Goal: Book appointment/travel/reservation

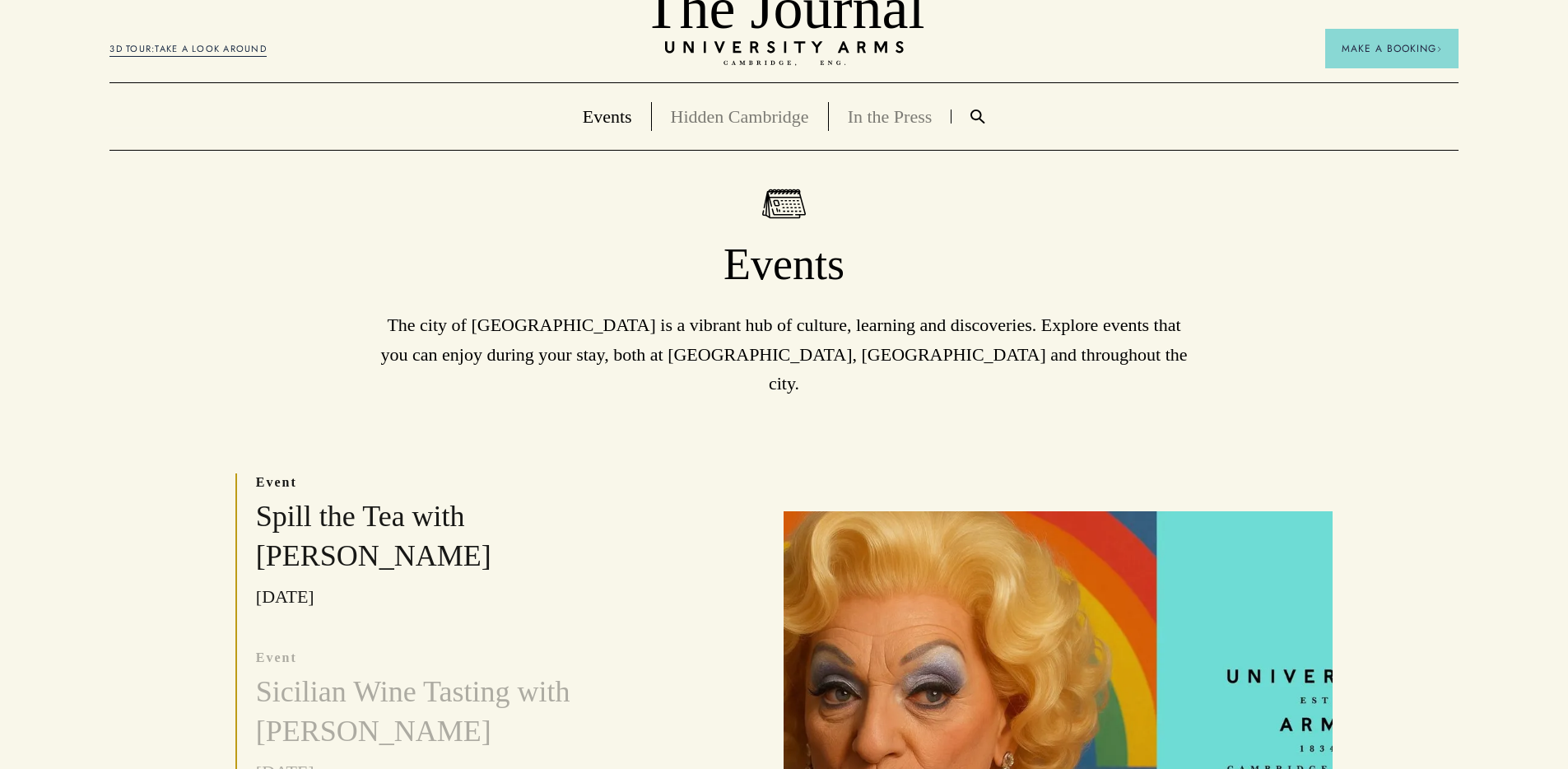
scroll to position [335, 0]
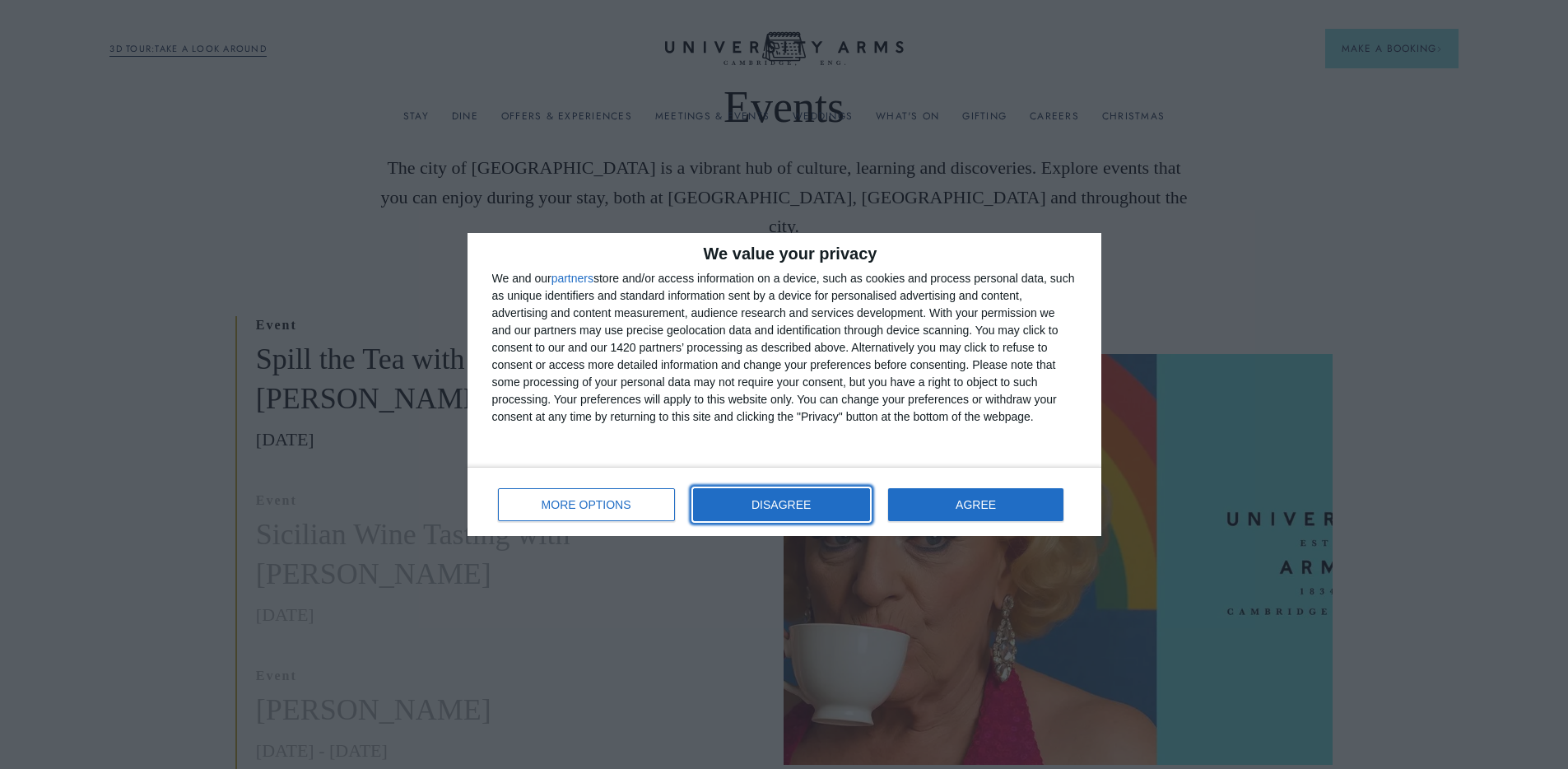
click at [771, 503] on span "DISAGREE" at bounding box center [781, 505] width 59 height 12
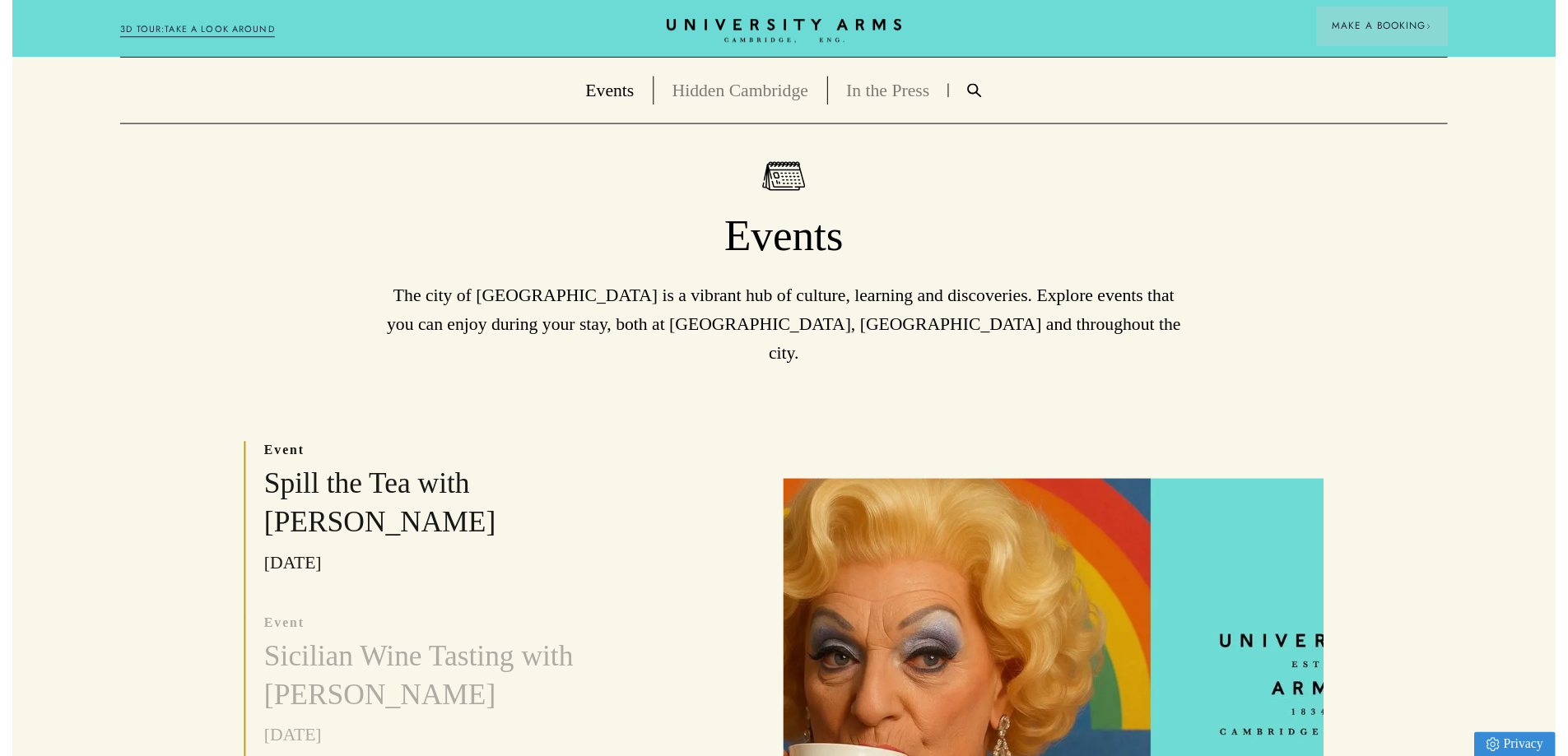
scroll to position [0, 0]
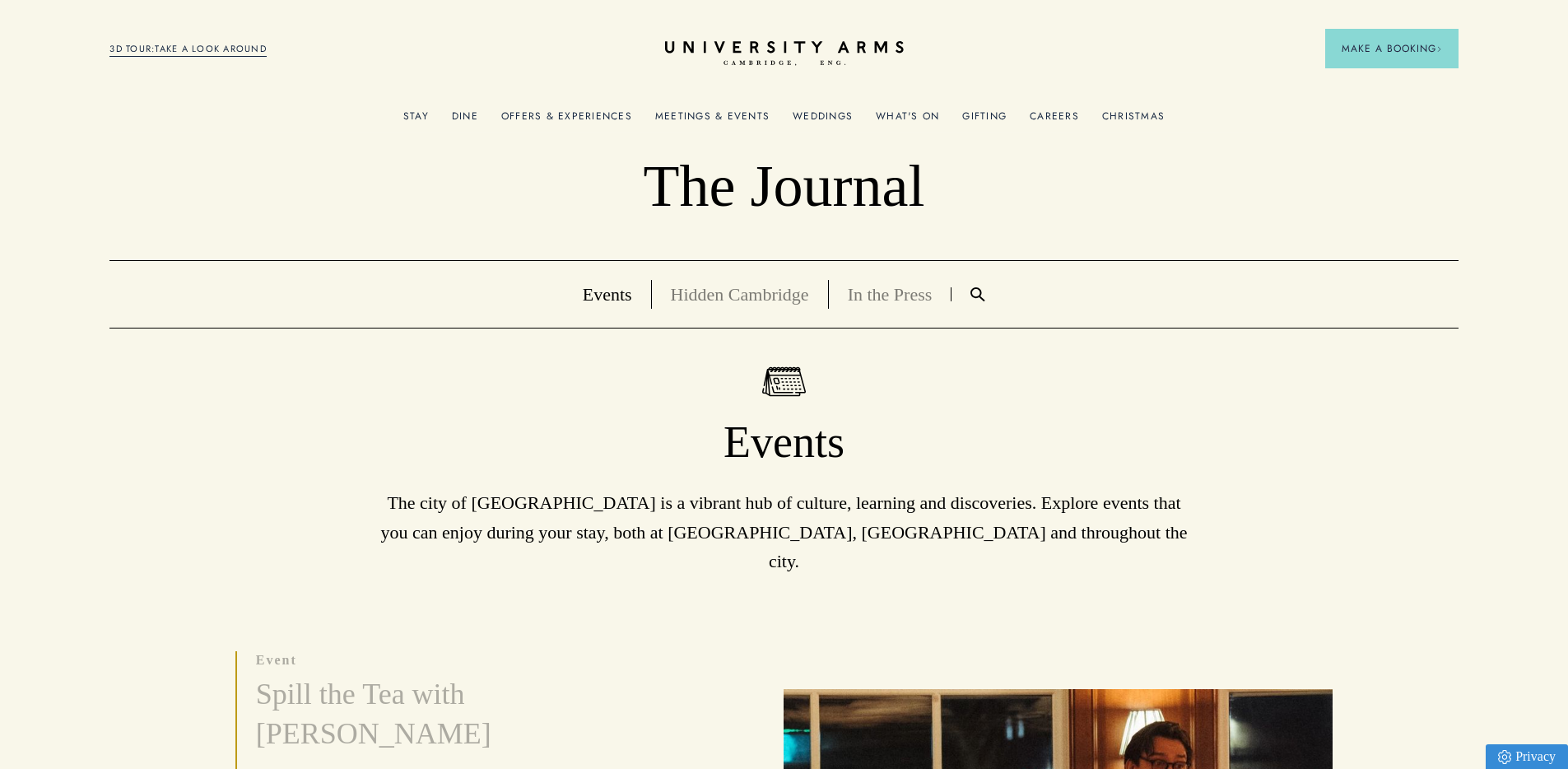
click at [741, 118] on link "Meetings & Events" at bounding box center [711, 121] width 114 height 22
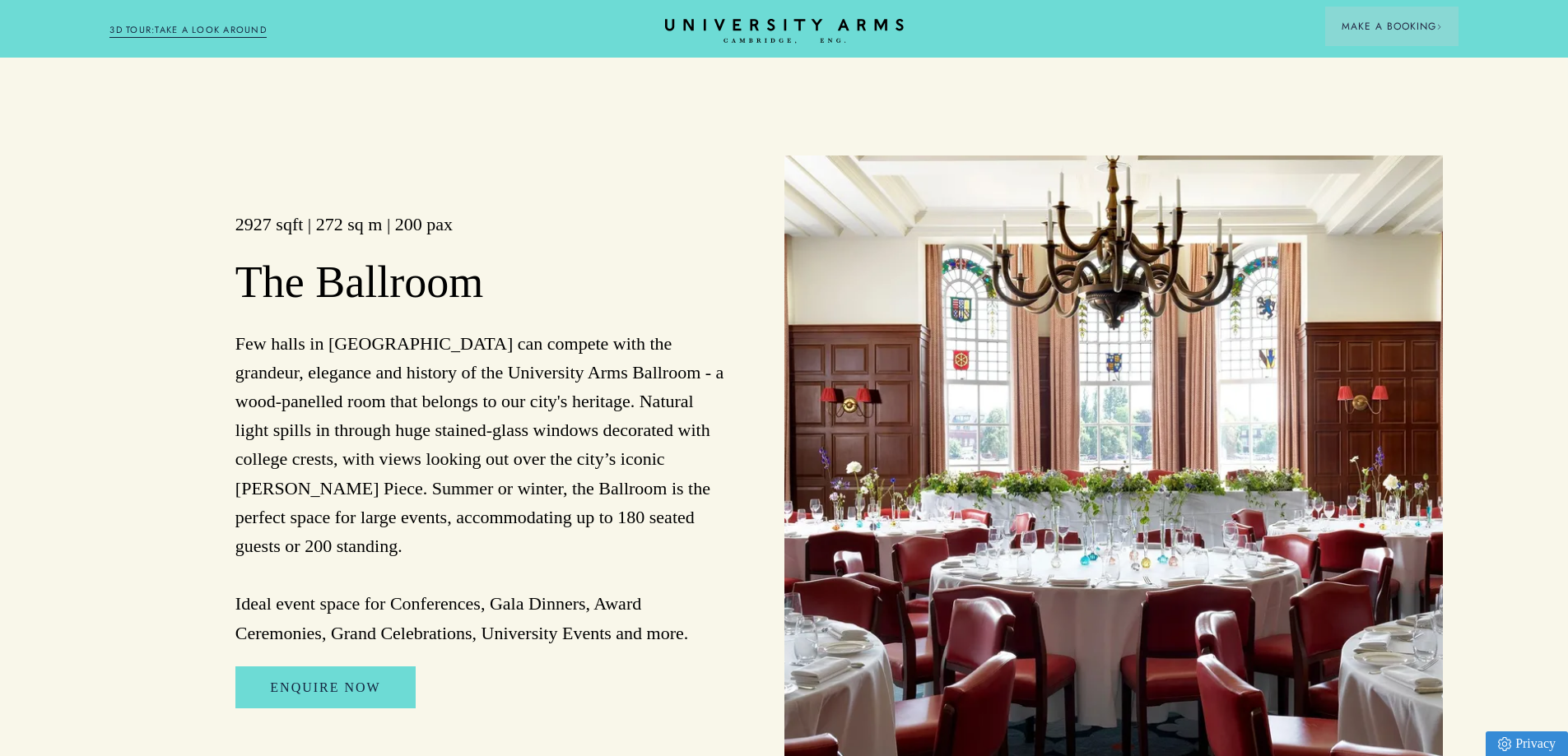
scroll to position [1542, 0]
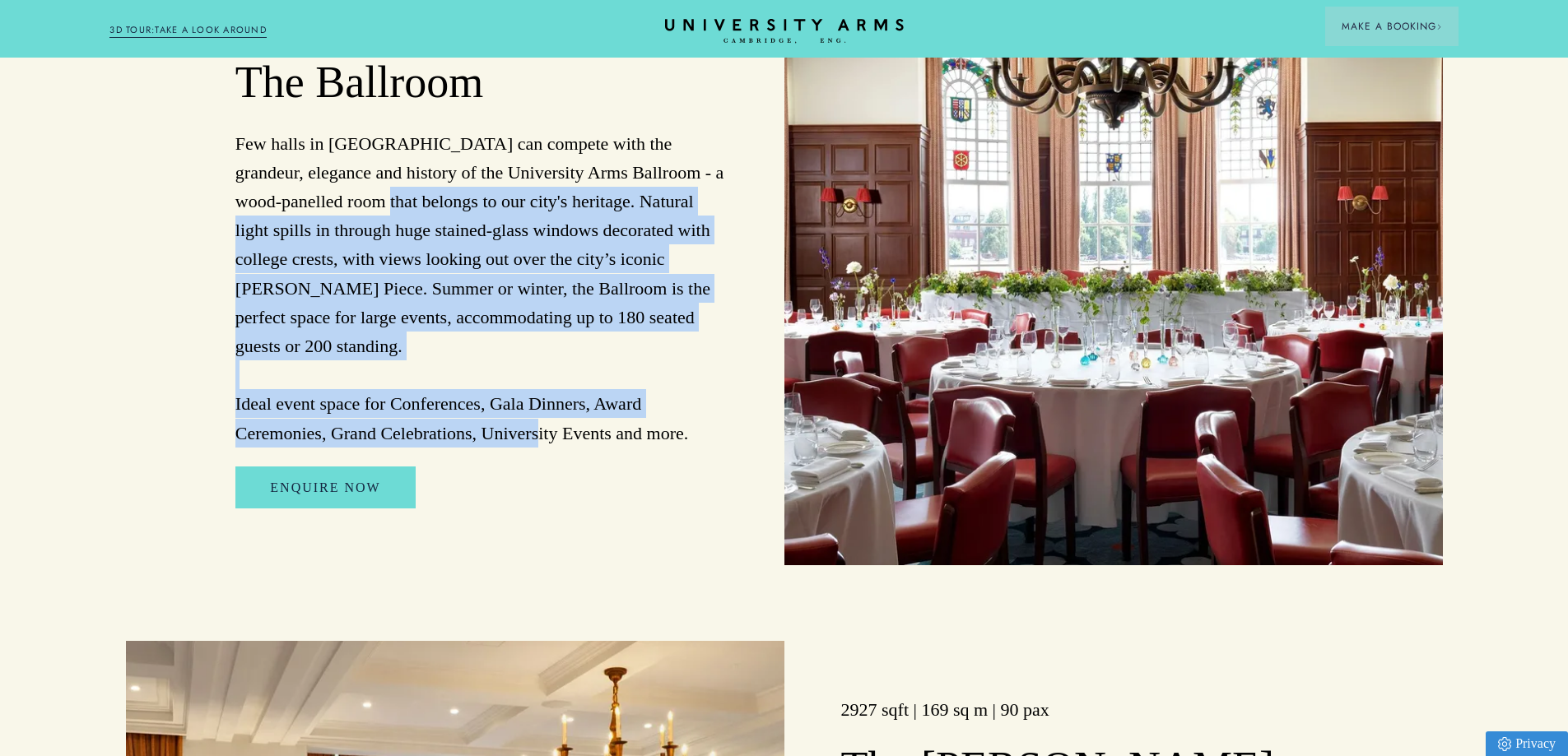
drag, startPoint x: 635, startPoint y: 418, endPoint x: 334, endPoint y: 217, distance: 361.9
click at [334, 213] on p "Few halls in [GEOGRAPHIC_DATA] can compete with the grandeur, elegance and hist…" at bounding box center [481, 288] width 492 height 318
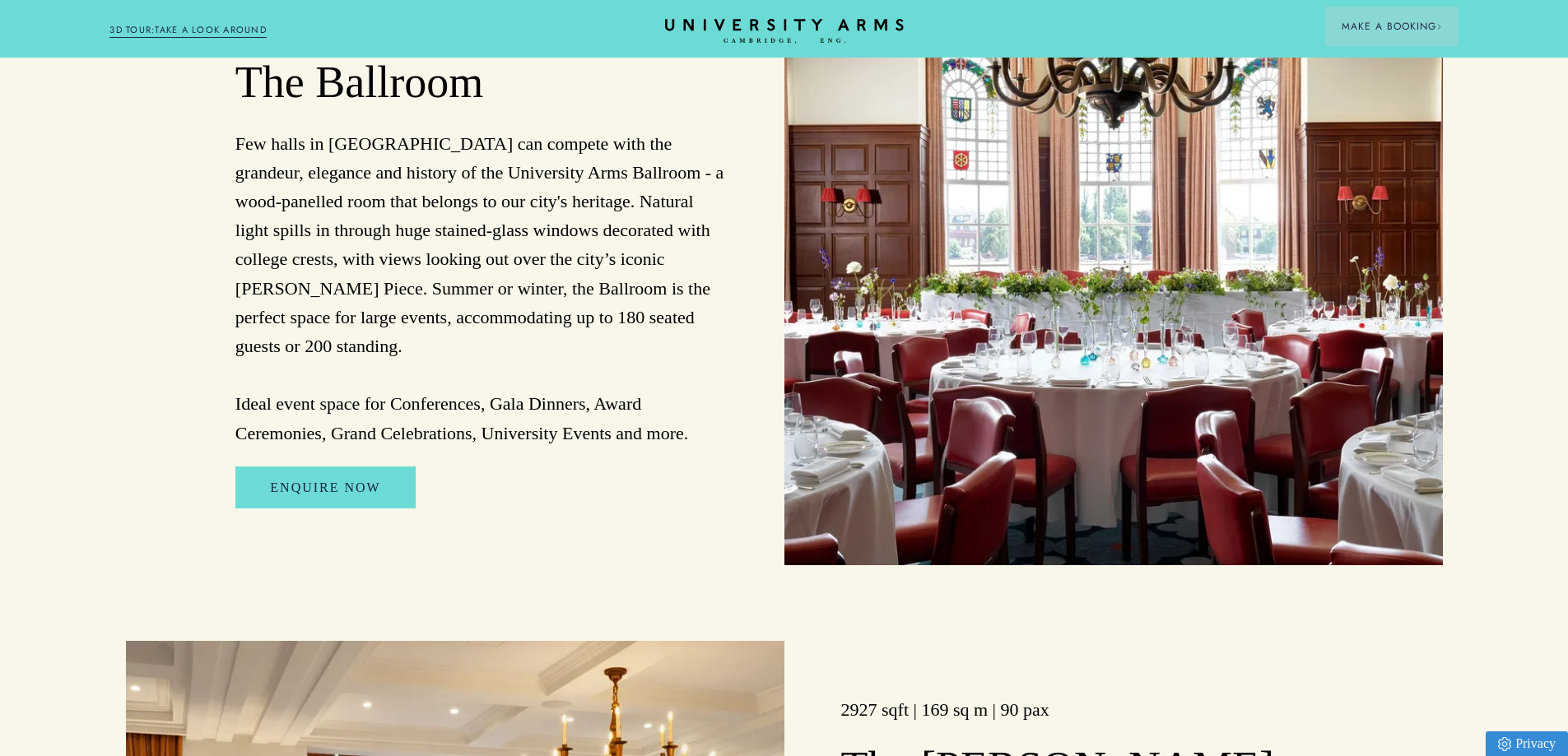
click at [606, 466] on div "Enquire Now" at bounding box center [481, 497] width 512 height 62
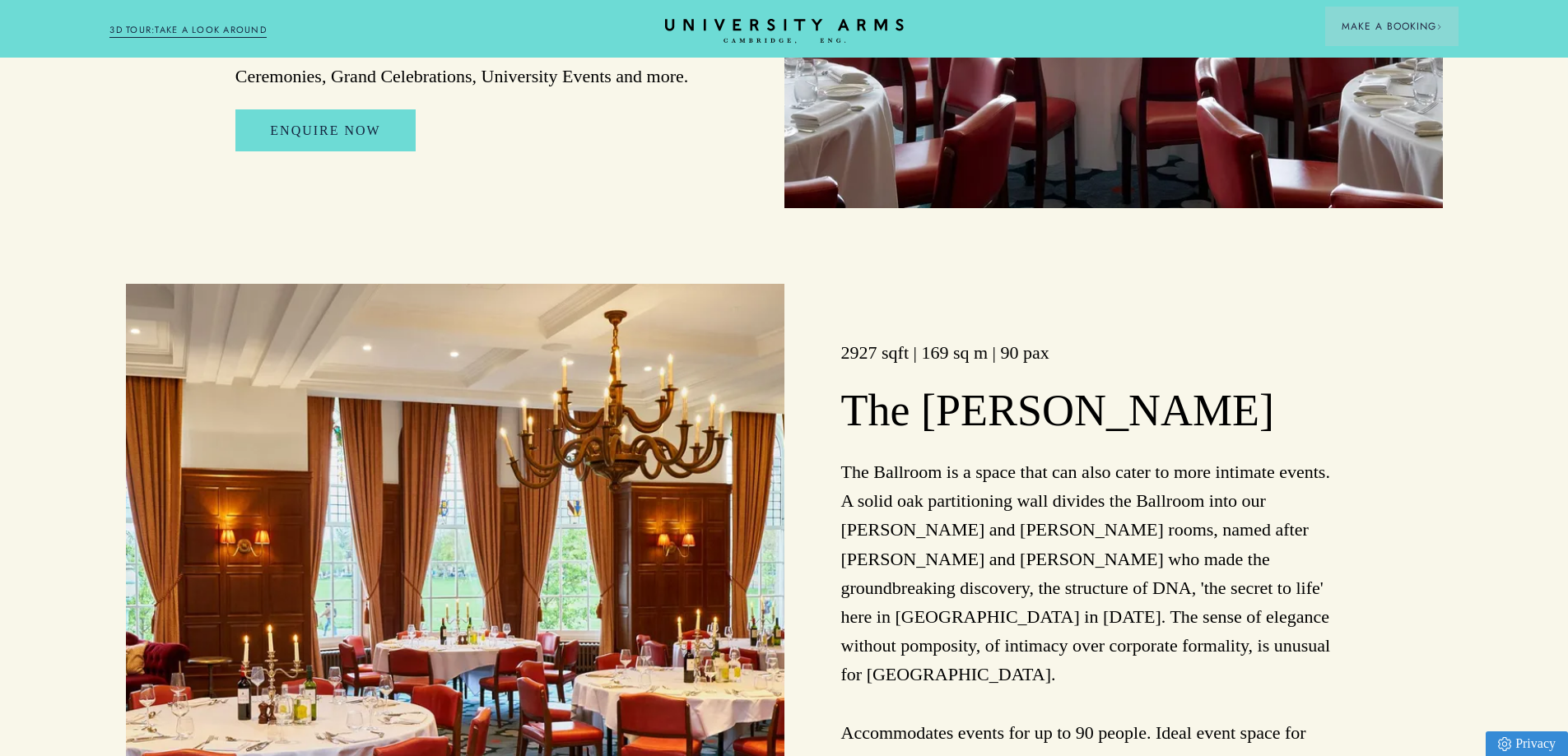
scroll to position [2090, 0]
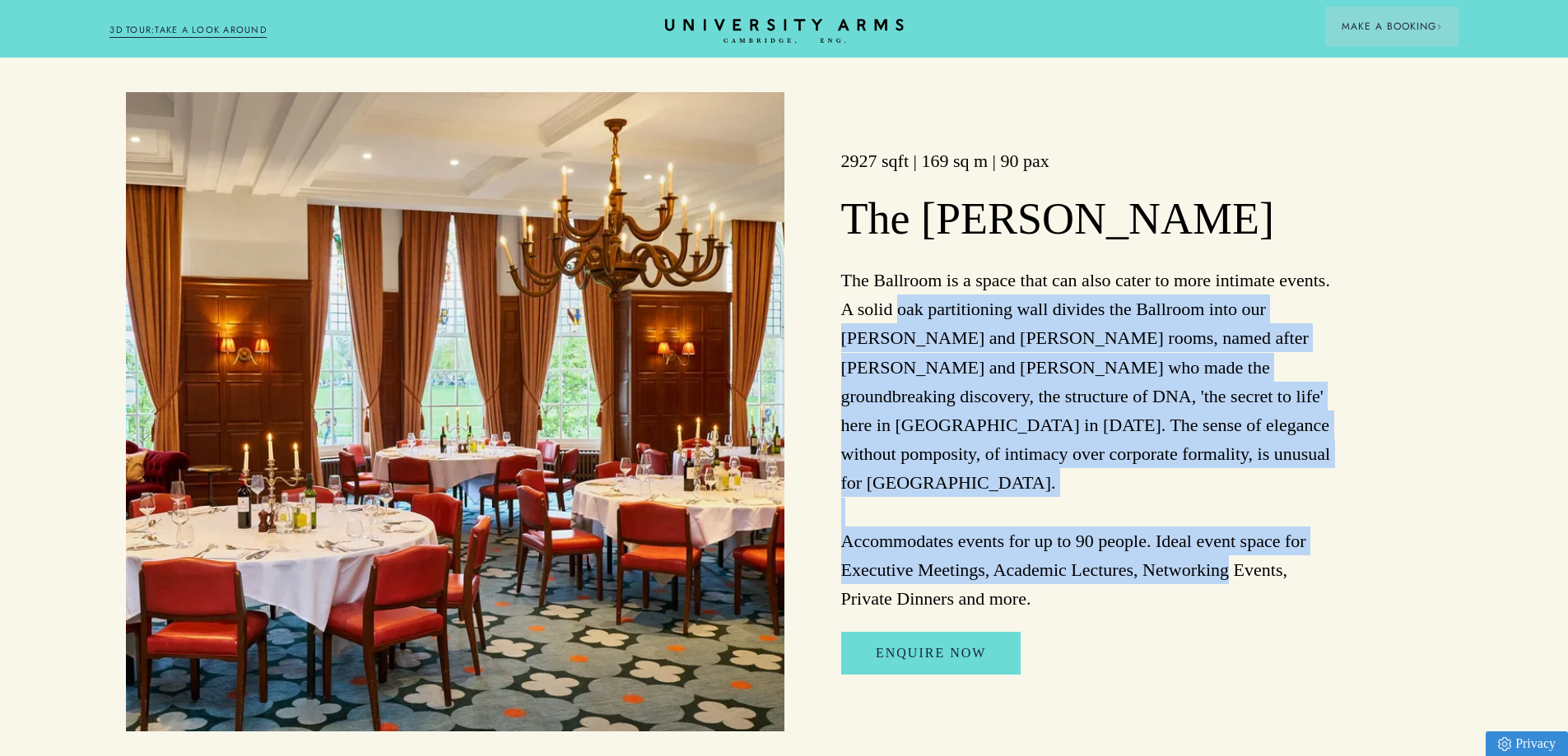
drag, startPoint x: 1062, startPoint y: 571, endPoint x: 896, endPoint y: 290, distance: 326.4
click at [894, 291] on p "The Ballroom is a space that can also cater to more intimate events. A solid oa…" at bounding box center [1087, 439] width 492 height 347
click at [1370, 400] on div "2927 sqft | 169 sq m | 90 pax The [PERSON_NAME] The Ballroom is a space that ca…" at bounding box center [1113, 412] width 658 height 639
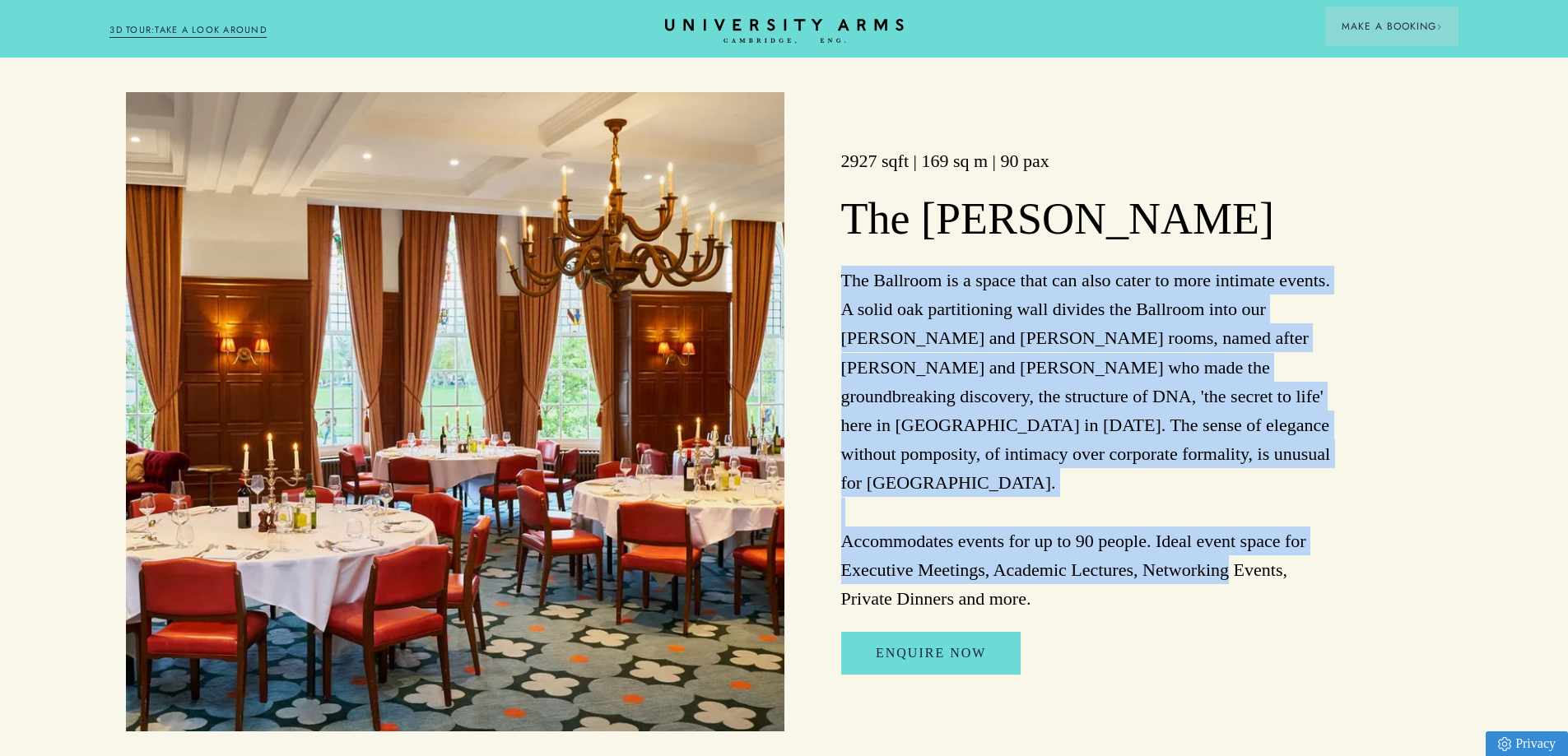
drag, startPoint x: 1014, startPoint y: 532, endPoint x: 814, endPoint y: 253, distance: 343.3
click at [814, 253] on div "2927 sqft | 169 sq m | 90 pax The [PERSON_NAME] The Ballroom is a space that ca…" at bounding box center [1113, 412] width 658 height 639
click at [1344, 423] on div "2927 sqft | 169 sq m | 90 pax The [PERSON_NAME] The Ballroom is a space that ca…" at bounding box center [1113, 412] width 658 height 639
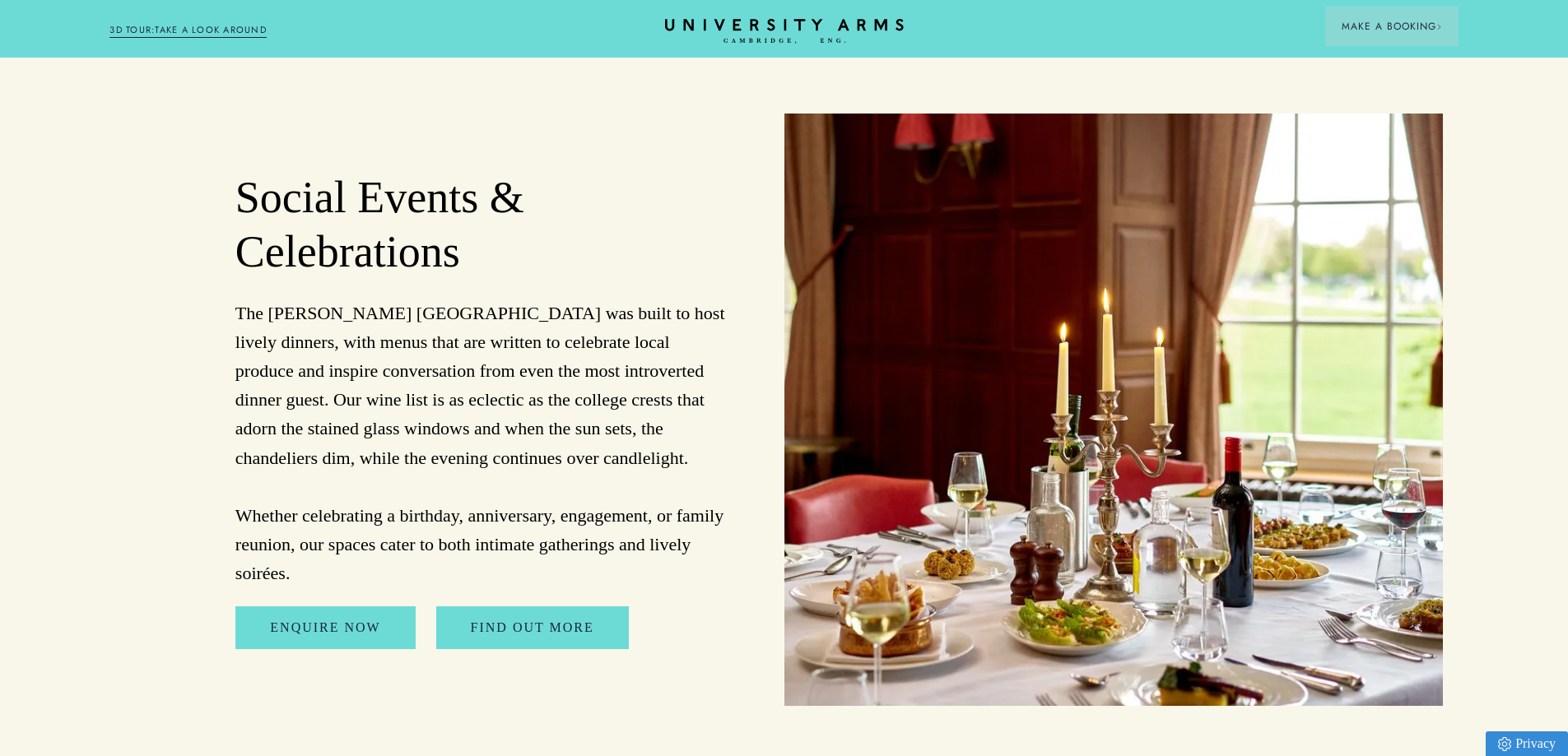
scroll to position [4709, 0]
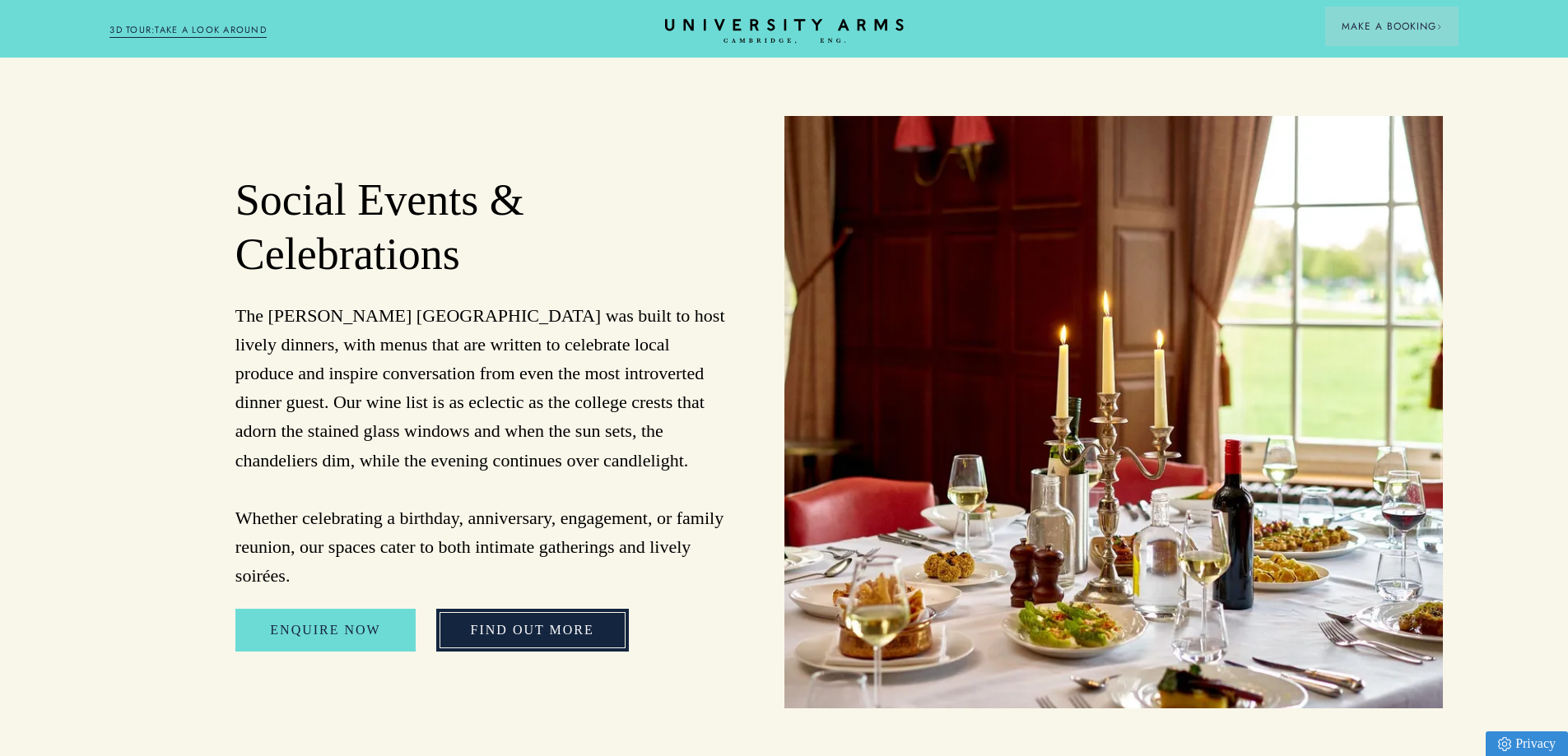
click at [500, 608] on link "FIND OUT MORE" at bounding box center [532, 629] width 193 height 43
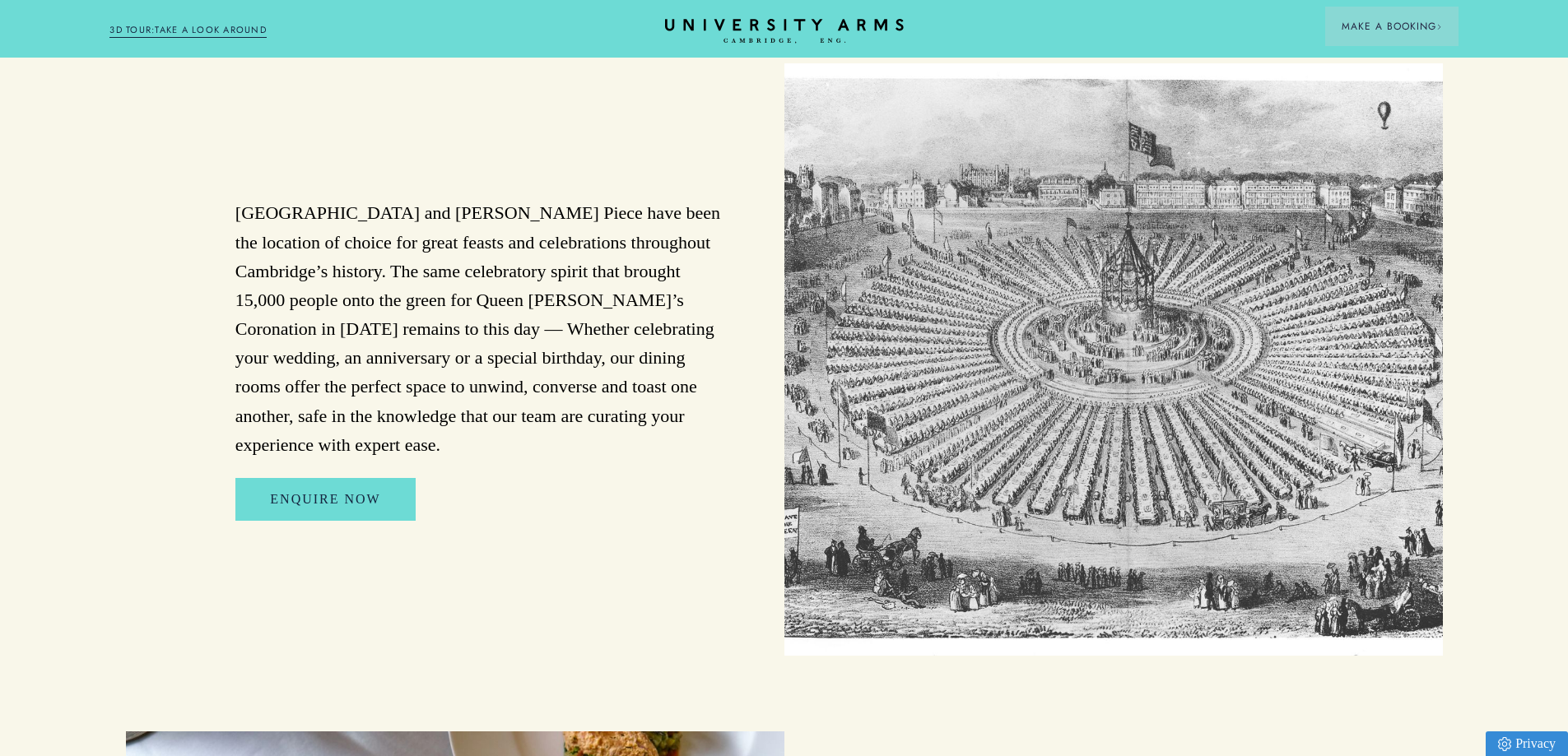
scroll to position [854, 0]
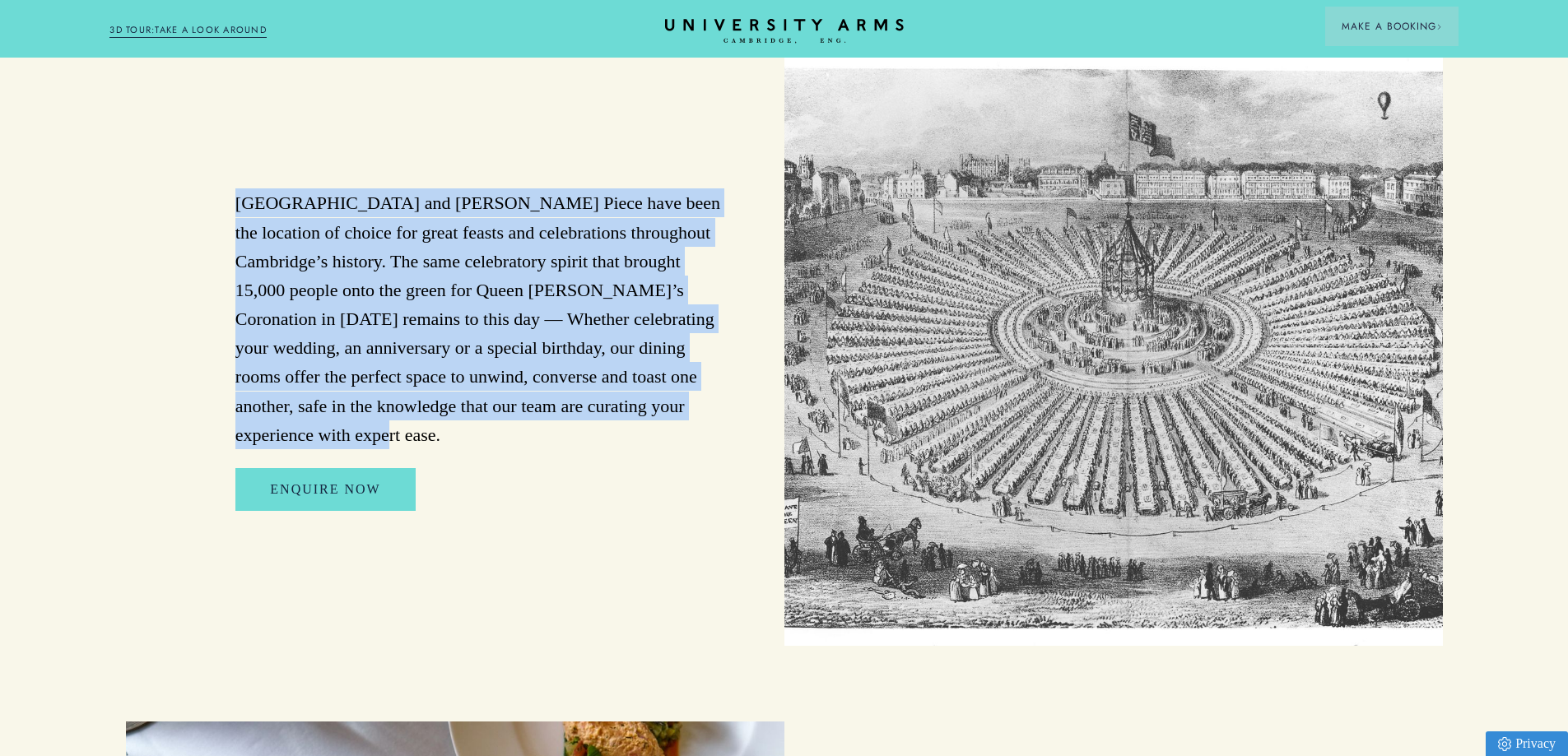
drag, startPoint x: 671, startPoint y: 443, endPoint x: 273, endPoint y: 159, distance: 488.9
click at [273, 159] on div "[GEOGRAPHIC_DATA] and [PERSON_NAME] Piece have been the location of choice for …" at bounding box center [455, 349] width 658 height 592
click at [593, 432] on p "[GEOGRAPHIC_DATA] and [PERSON_NAME] Piece have been the location of choice for …" at bounding box center [481, 318] width 492 height 261
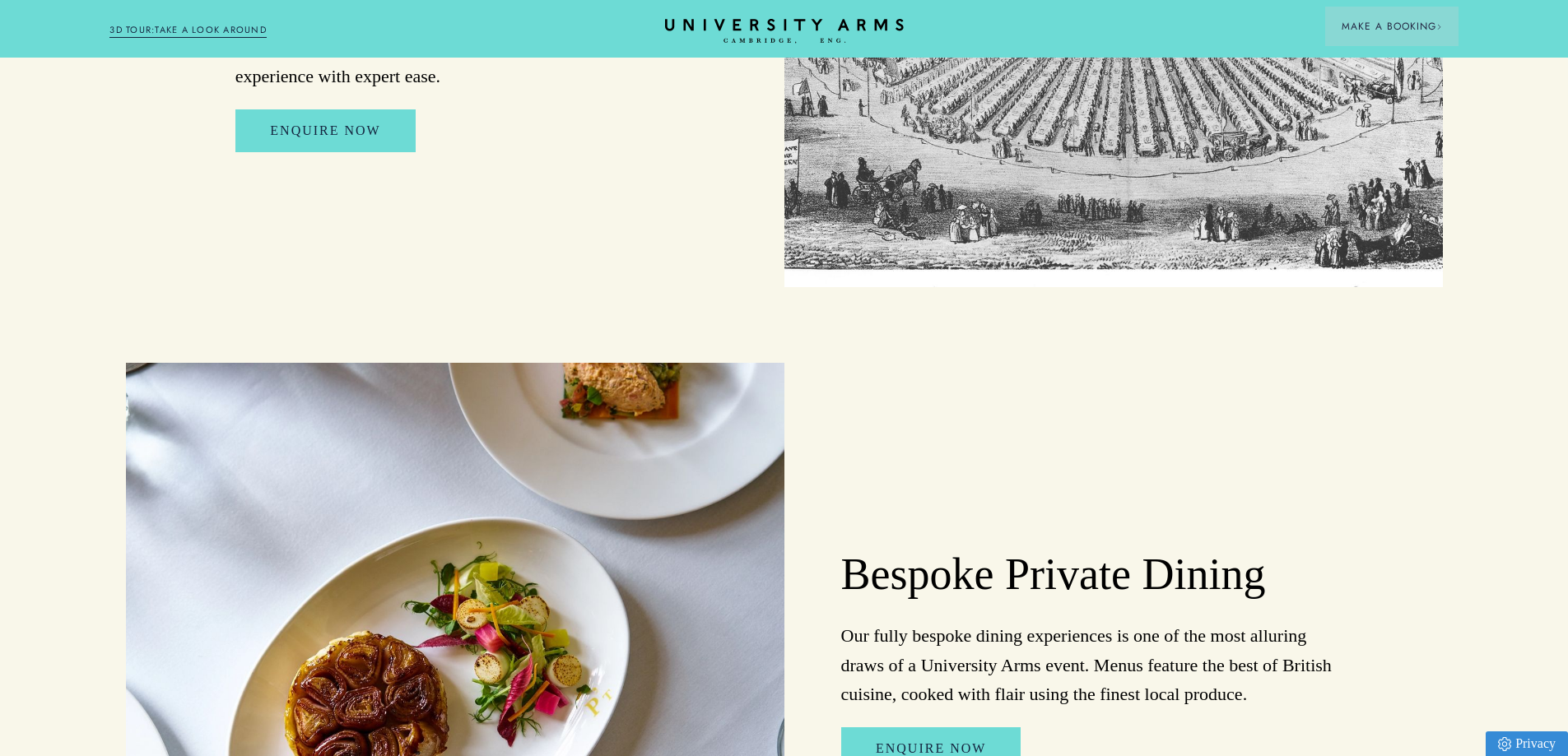
scroll to position [1406, 0]
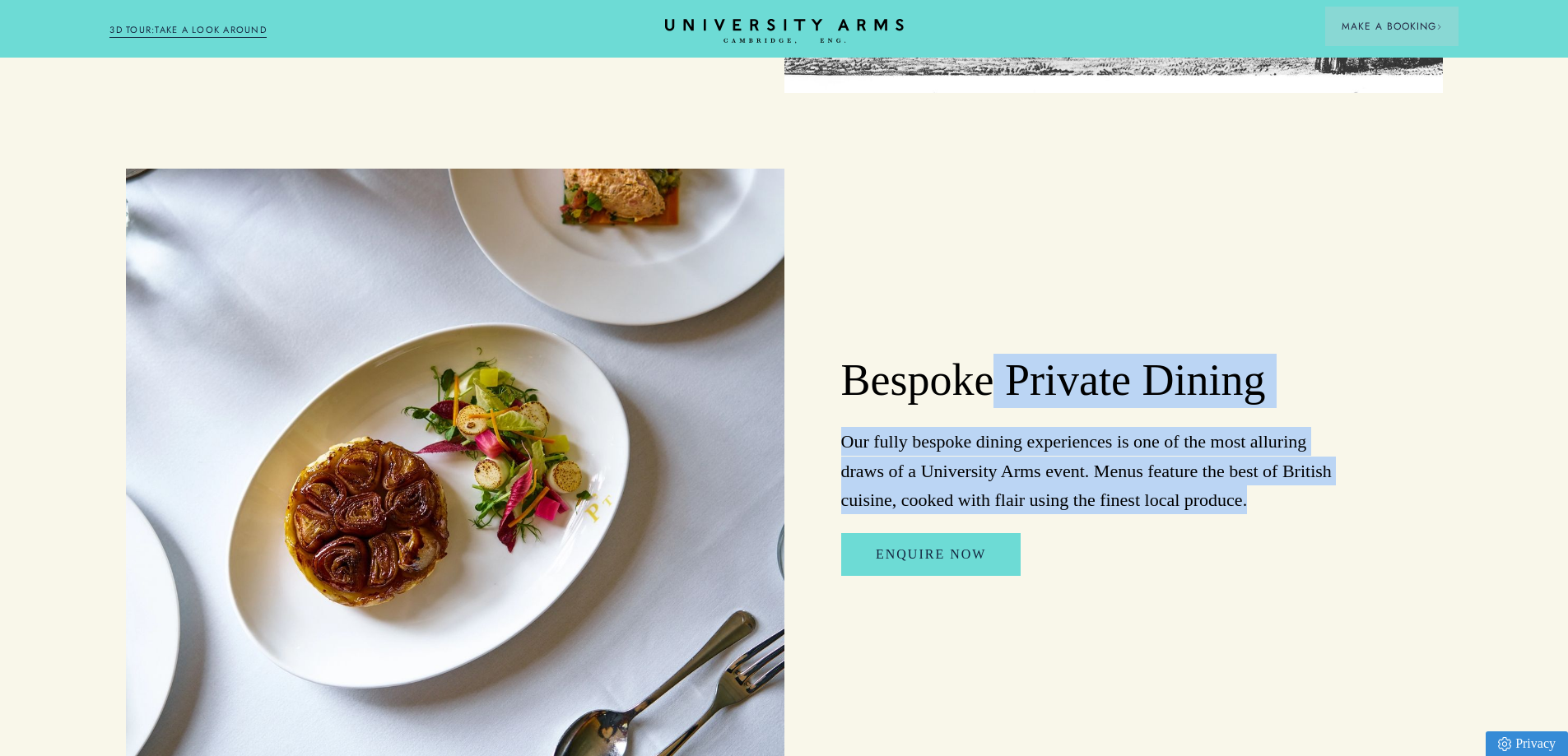
drag, startPoint x: 1278, startPoint y: 510, endPoint x: 983, endPoint y: 382, distance: 321.6
click at [983, 382] on div "Bespoke Private Dining Our fully bespoke dining experiences is one of the most …" at bounding box center [1113, 464] width 658 height 592
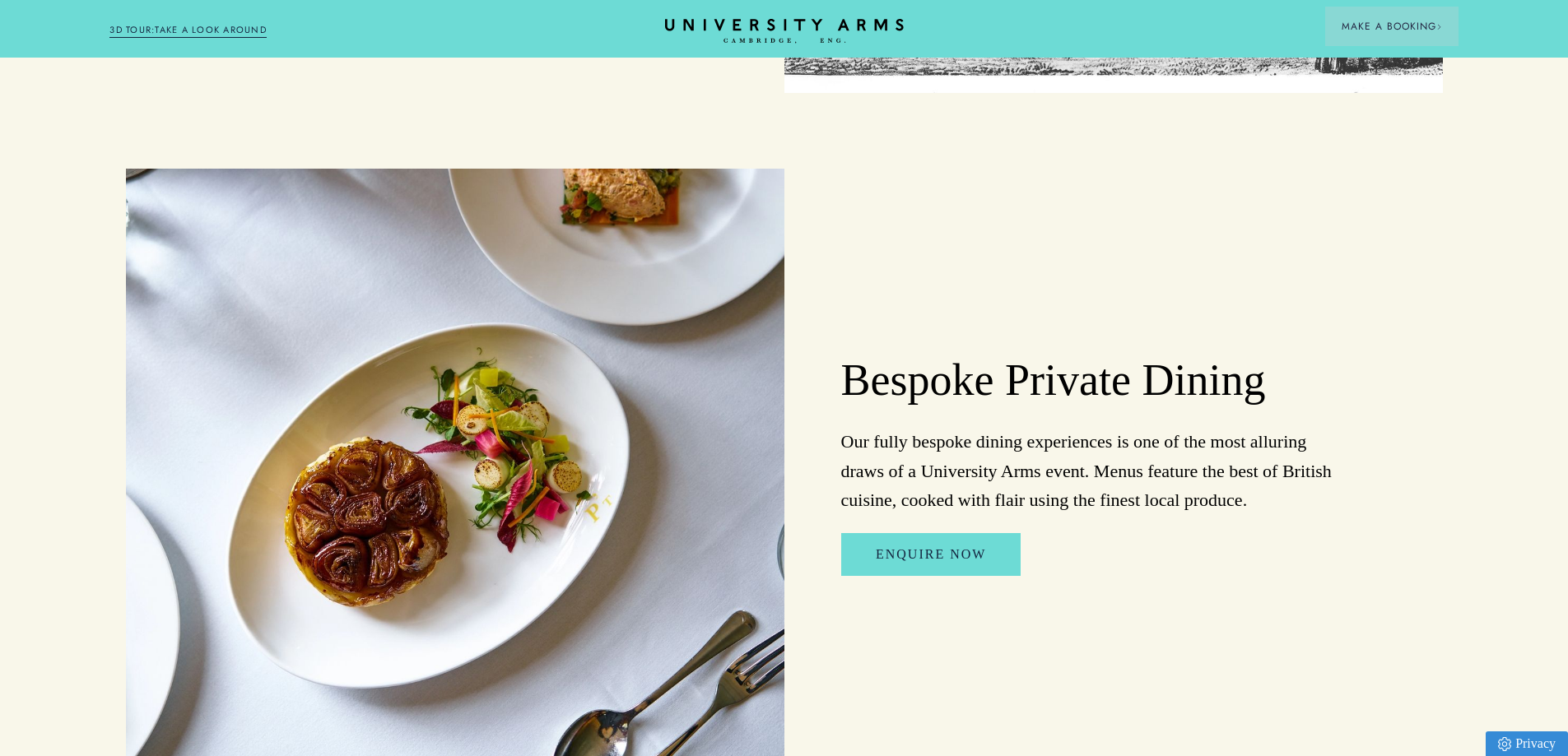
click at [998, 361] on div "Bespoke Private Dining Our fully bespoke dining experiences is one of the most …" at bounding box center [1113, 464] width 658 height 592
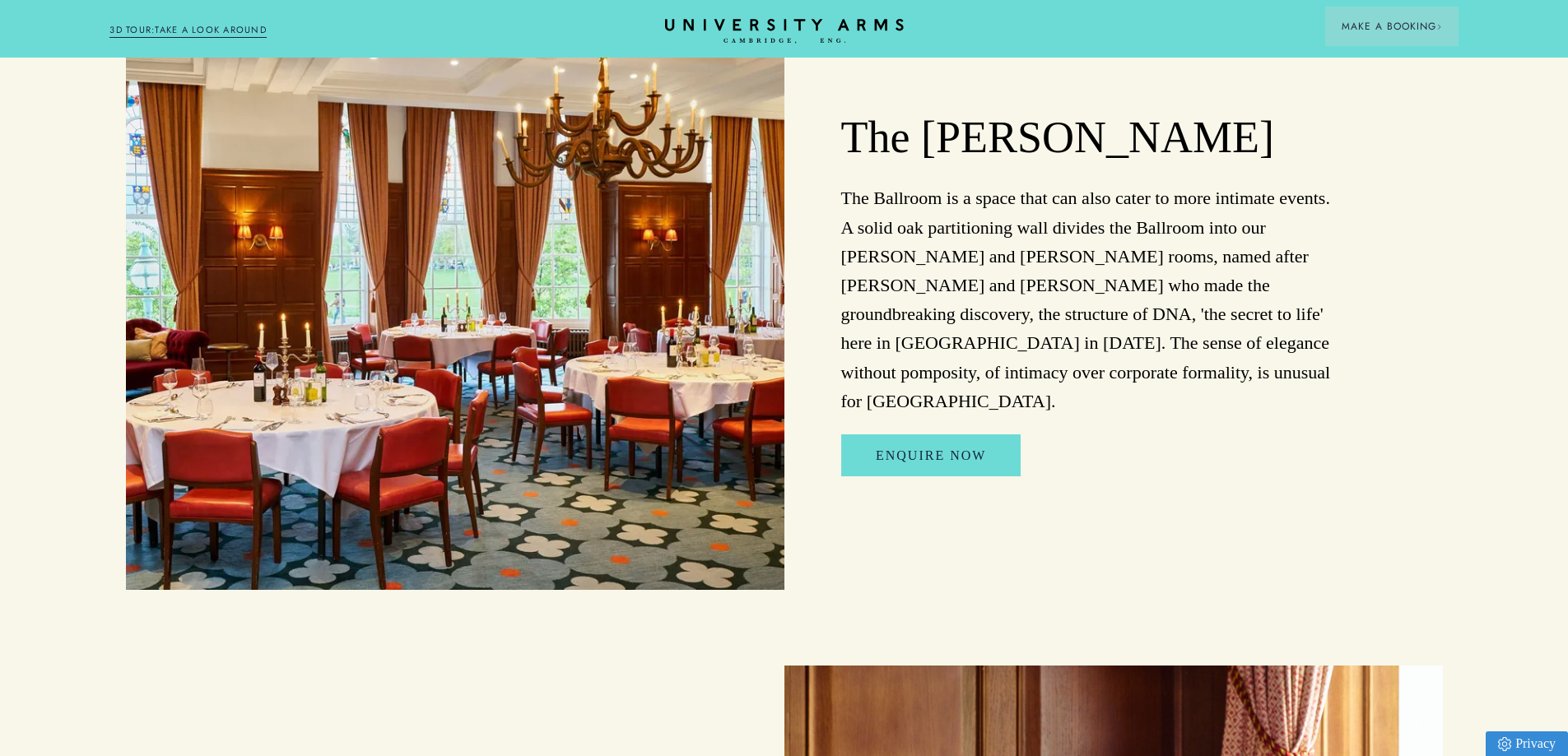
scroll to position [2911, 0]
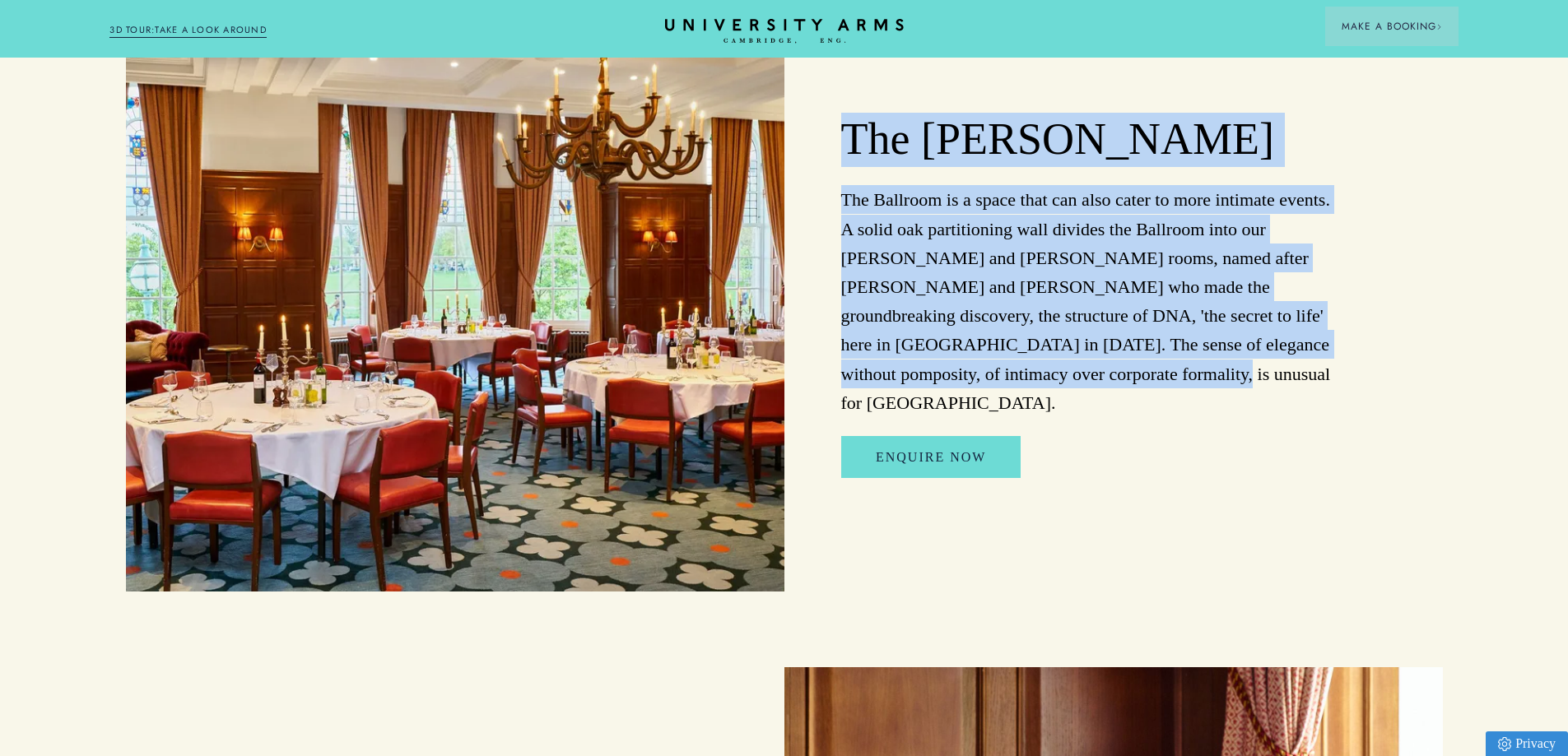
drag, startPoint x: 1085, startPoint y: 408, endPoint x: 827, endPoint y: 183, distance: 342.3
click at [827, 183] on div "The [PERSON_NAME] The Ballroom is a space that can also cater to more intimate …" at bounding box center [1113, 295] width 658 height 592
click at [1151, 421] on div "The [PERSON_NAME] The Ballroom is a space that can also cater to more intimate …" at bounding box center [1113, 295] width 658 height 592
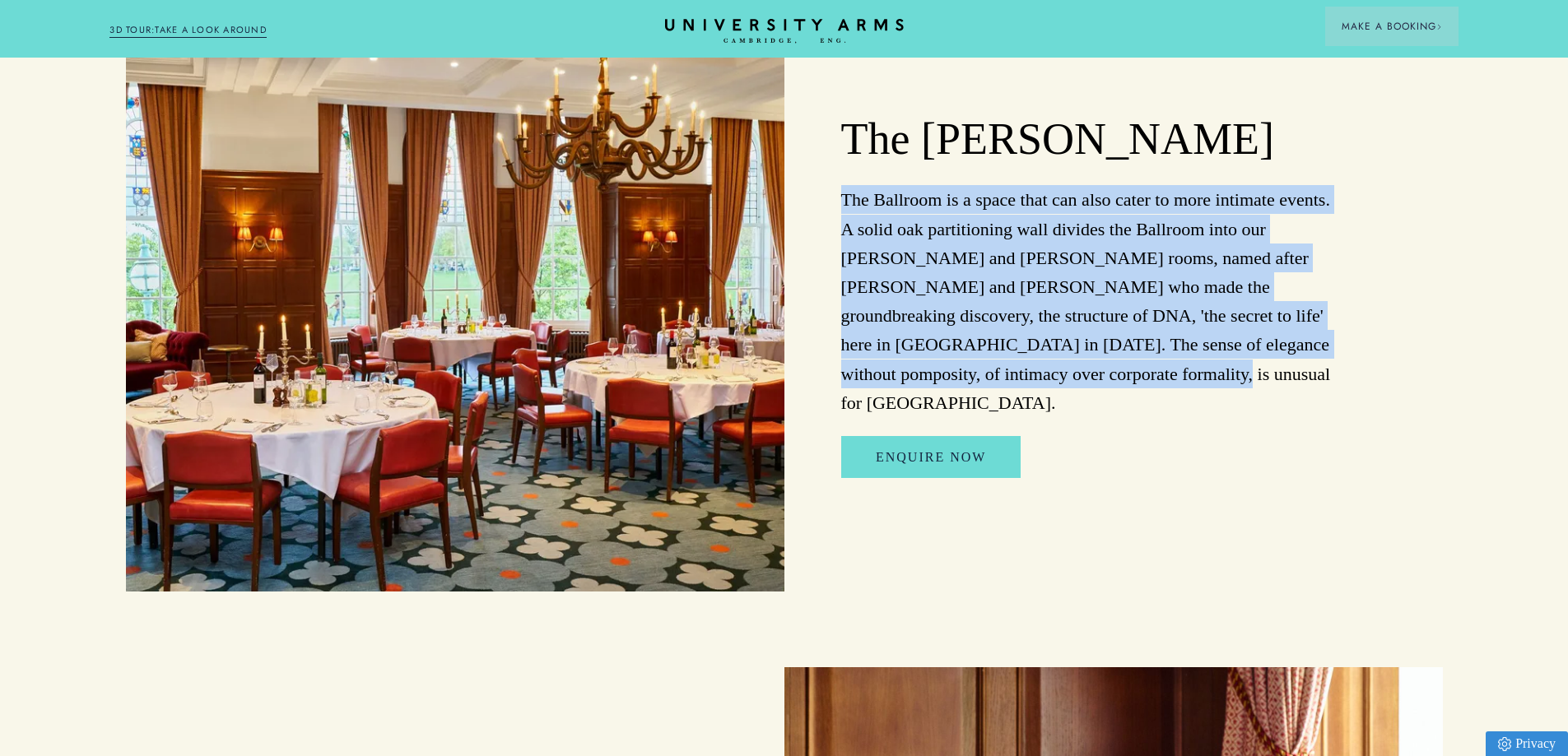
drag, startPoint x: 1178, startPoint y: 415, endPoint x: 812, endPoint y: 206, distance: 421.5
click at [812, 206] on div "The [PERSON_NAME] The Ballroom is a space that can also cater to more intimate …" at bounding box center [1113, 295] width 658 height 592
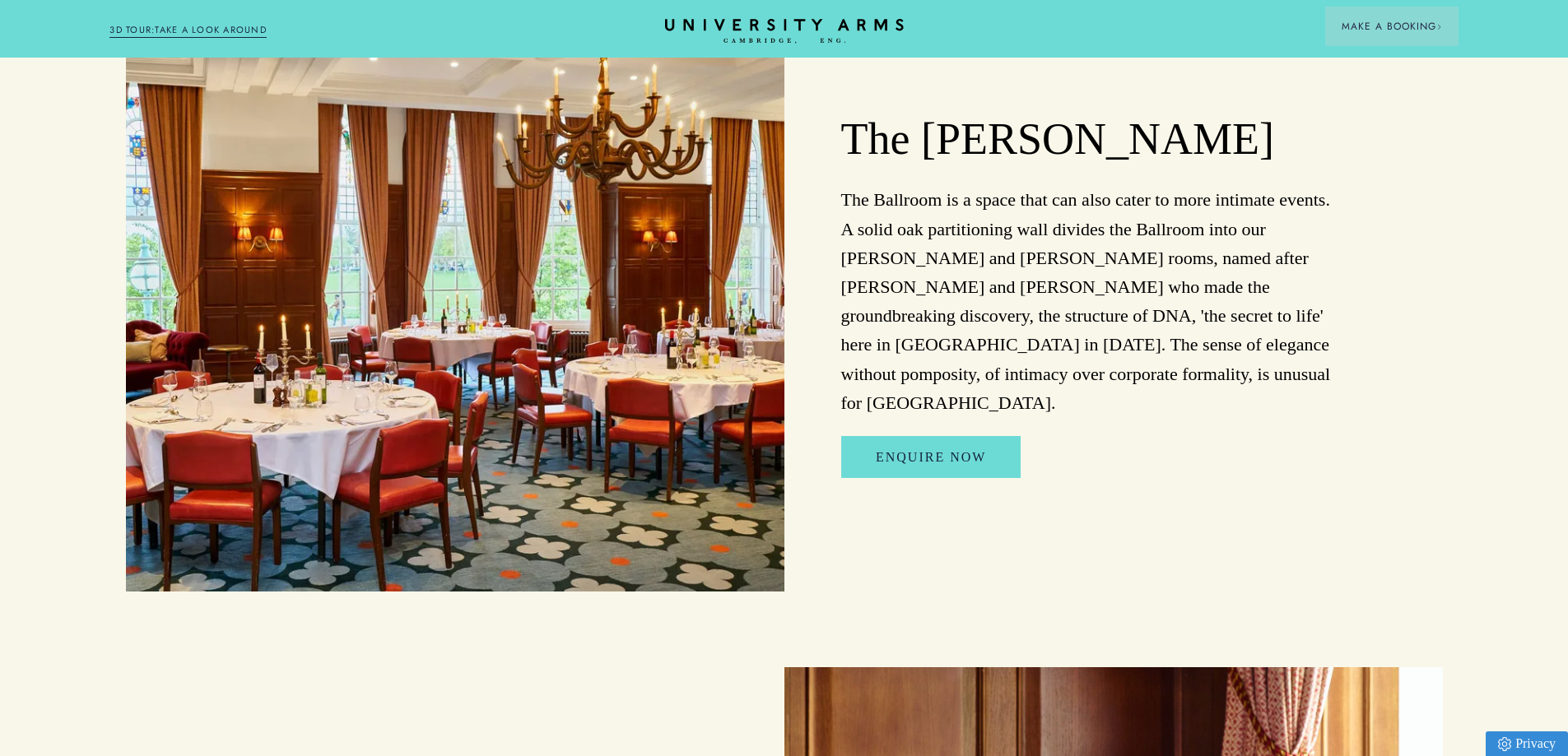
click at [1071, 445] on div "Enquire Now" at bounding box center [1088, 467] width 512 height 62
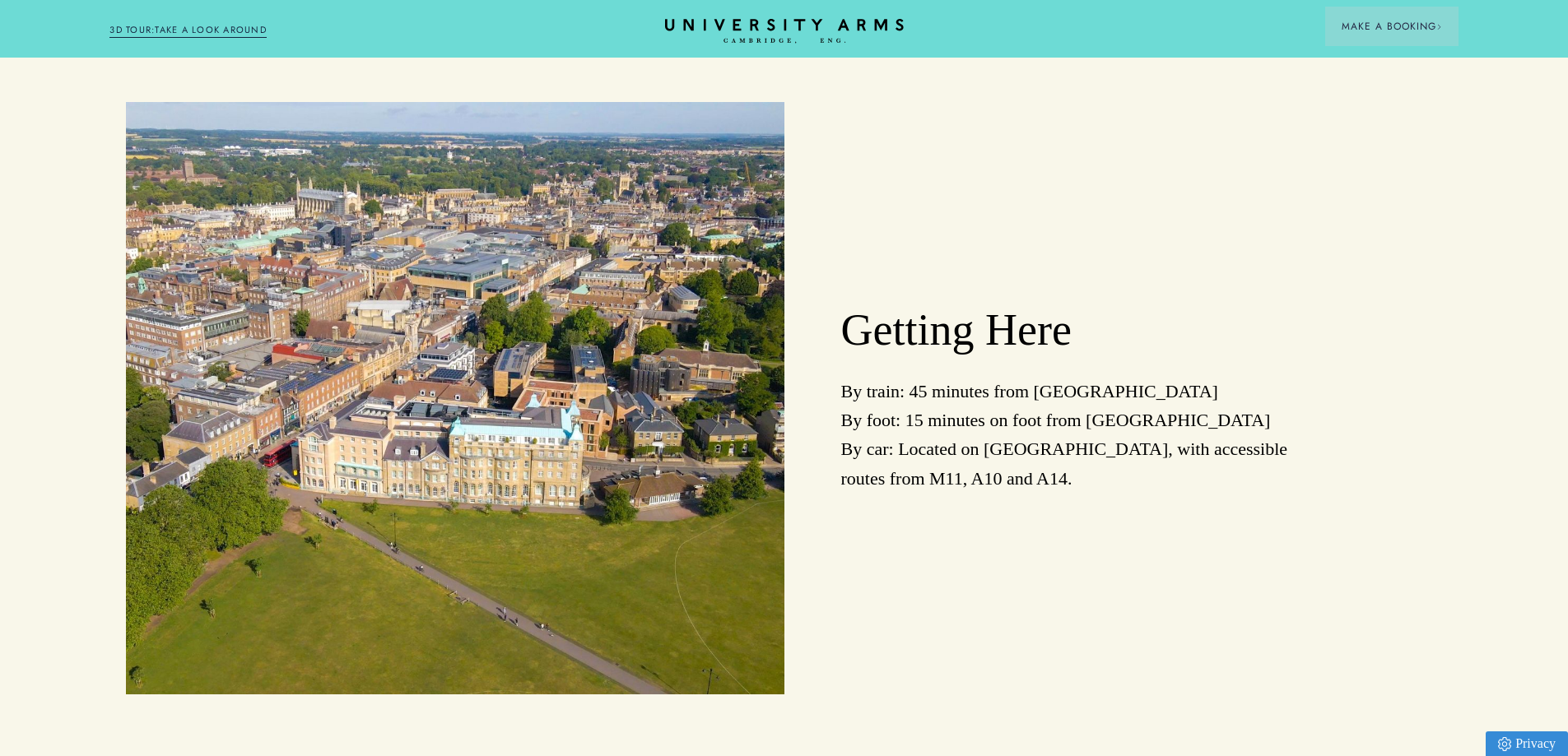
scroll to position [4157, 0]
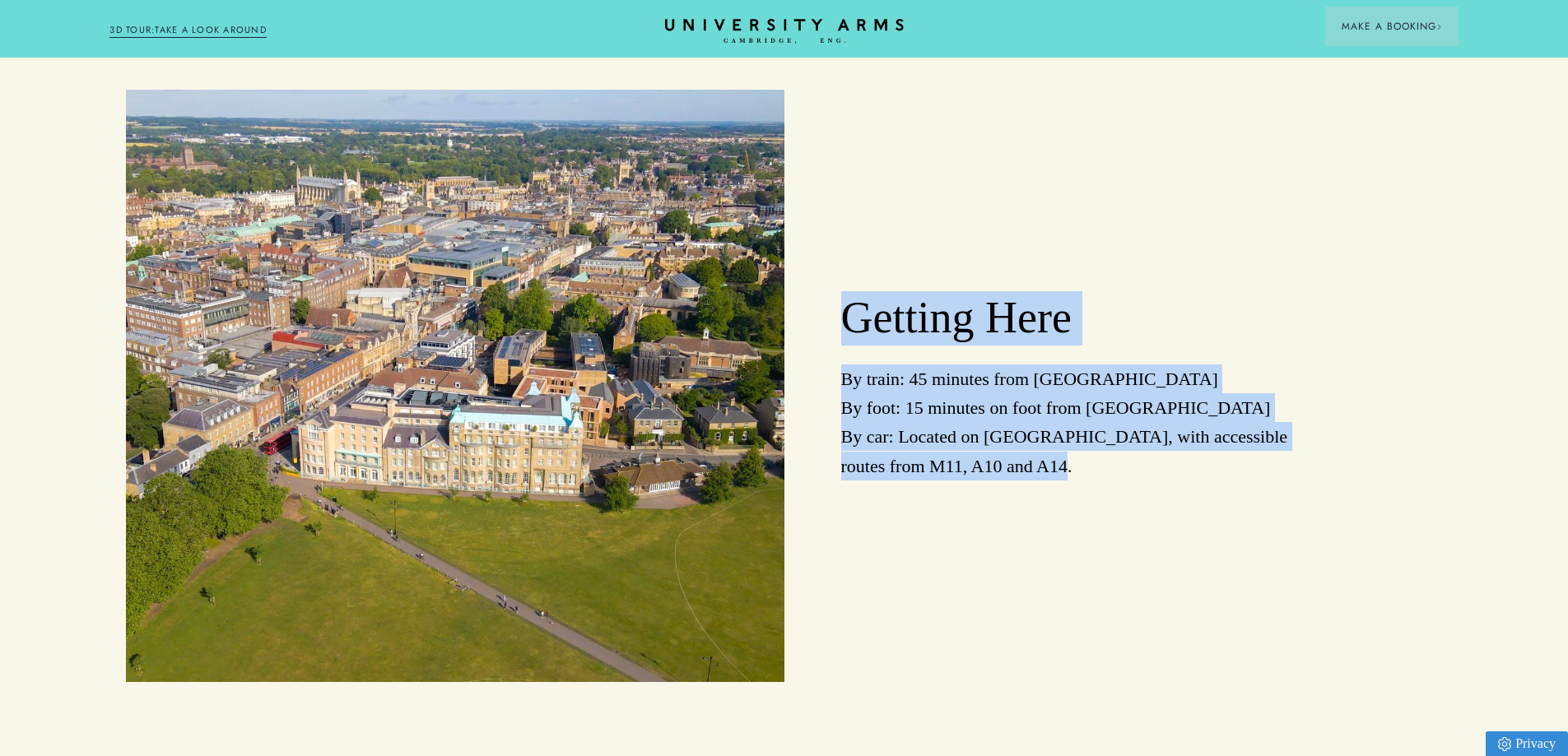
drag, startPoint x: 1076, startPoint y: 473, endPoint x: 835, endPoint y: 311, distance: 290.4
click at [835, 311] on div "Getting Here By train: 45 minutes from [GEOGRAPHIC_DATA] By foot: 15 minutes on…" at bounding box center [1113, 386] width 658 height 592
click at [988, 270] on div "Getting Here By train: 45 minutes from [GEOGRAPHIC_DATA] By foot: 15 minutes on…" at bounding box center [1113, 386] width 658 height 592
drag, startPoint x: 1106, startPoint y: 492, endPoint x: 805, endPoint y: 302, distance: 356.0
click at [796, 304] on div "Getting Here By train: 45 minutes from [GEOGRAPHIC_DATA] By foot: 15 minutes on…" at bounding box center [1113, 386] width 658 height 592
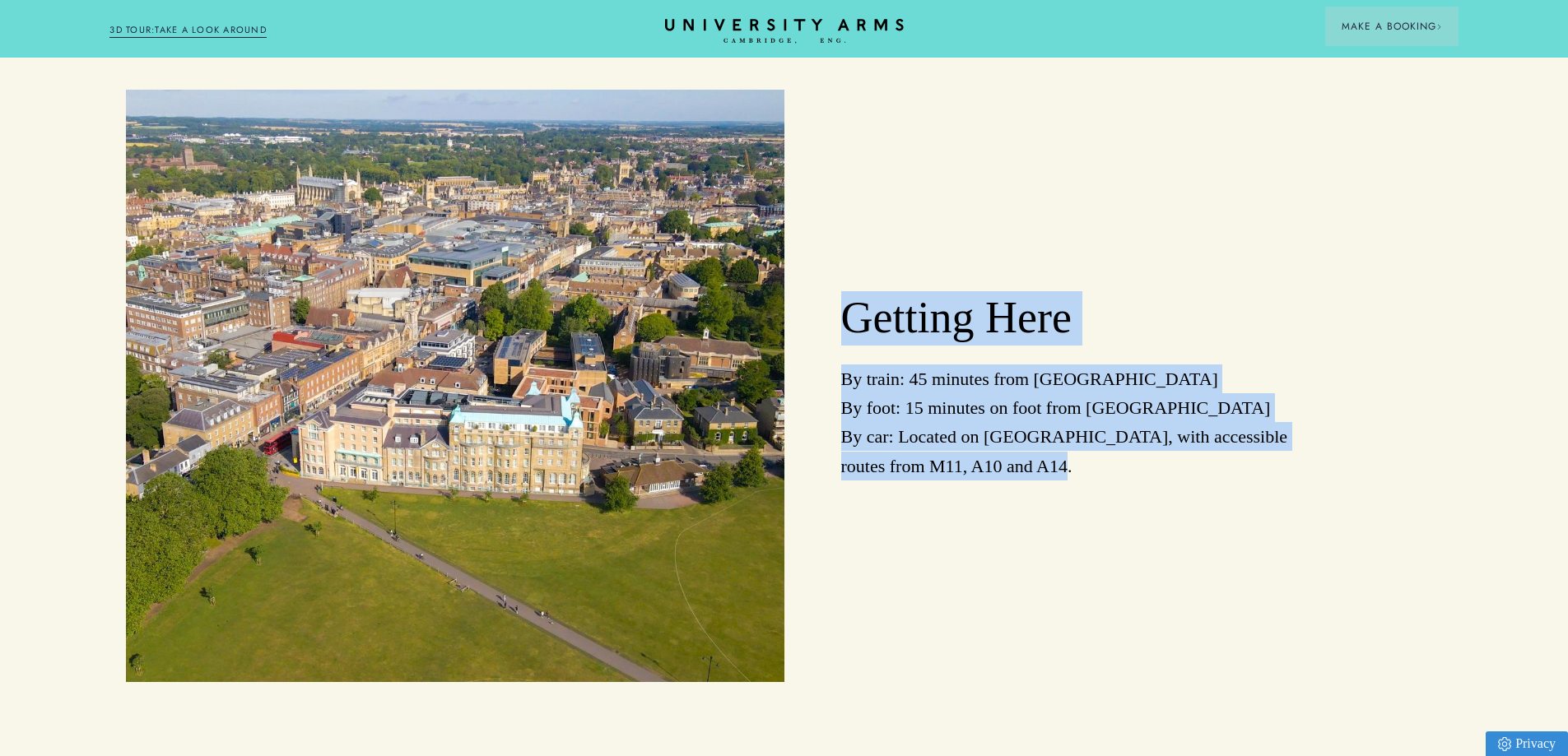
click at [1094, 283] on div "Getting Here By train: 45 minutes from [GEOGRAPHIC_DATA] By foot: 15 minutes on…" at bounding box center [1113, 386] width 658 height 592
drag, startPoint x: 1114, startPoint y: 490, endPoint x: 799, endPoint y: 263, distance: 388.3
click at [799, 263] on div "Getting Here By train: 45 minutes from [GEOGRAPHIC_DATA] By foot: 15 minutes on…" at bounding box center [1113, 386] width 658 height 592
click at [1208, 236] on div "Getting Here By train: 45 minutes from [GEOGRAPHIC_DATA] By foot: 15 minutes on…" at bounding box center [1113, 386] width 658 height 592
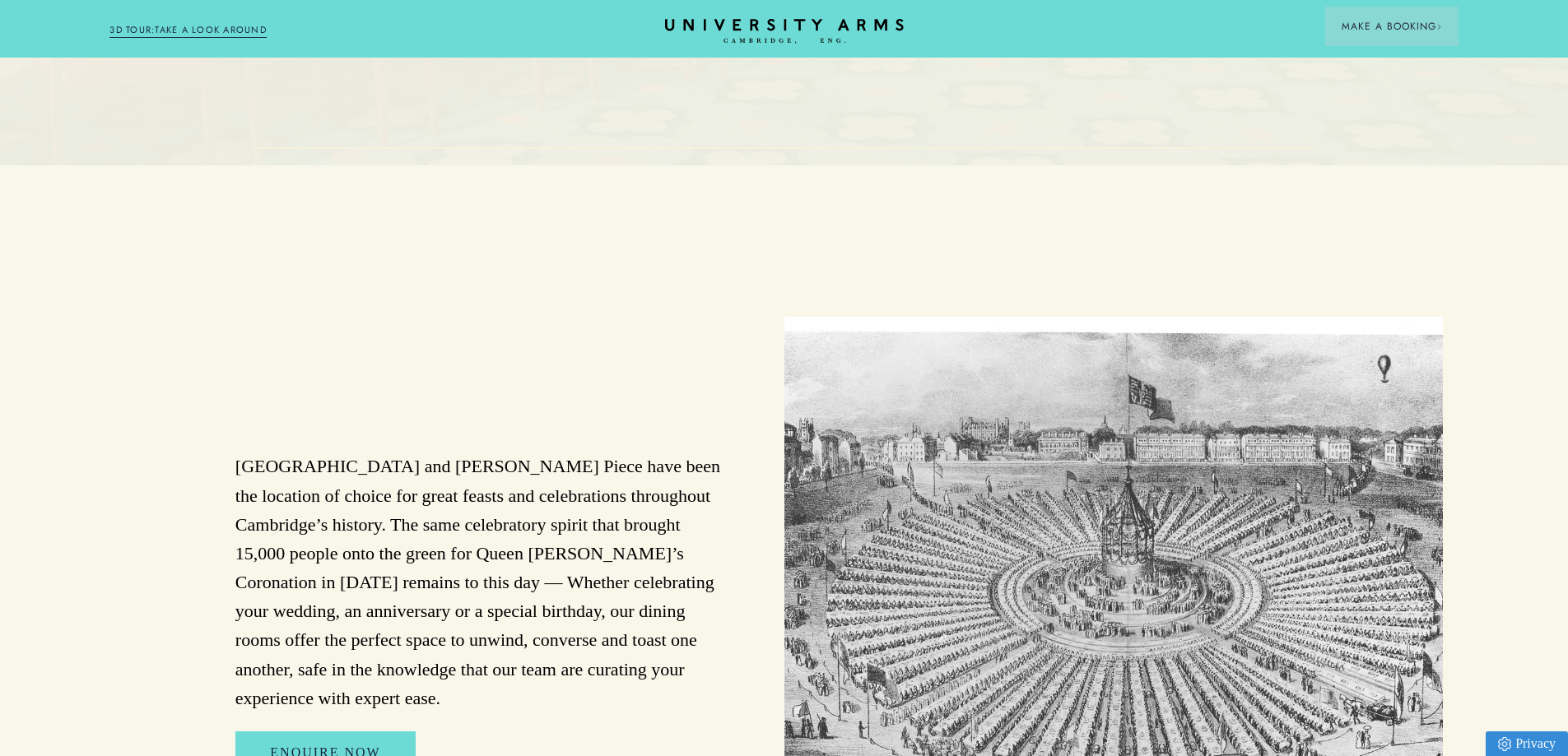
scroll to position [763, 0]
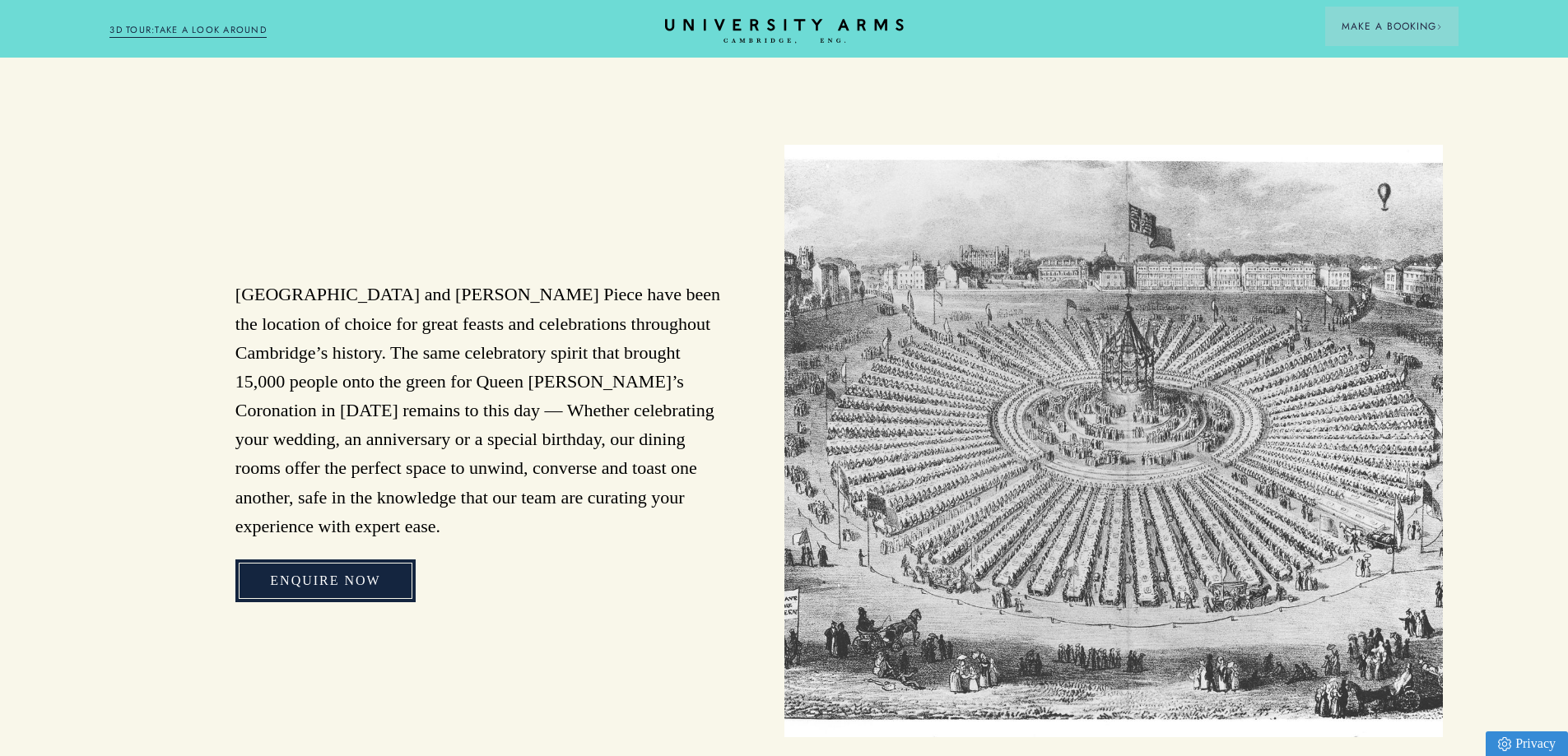
click at [274, 578] on link "Enquire Now" at bounding box center [324, 580] width 179 height 43
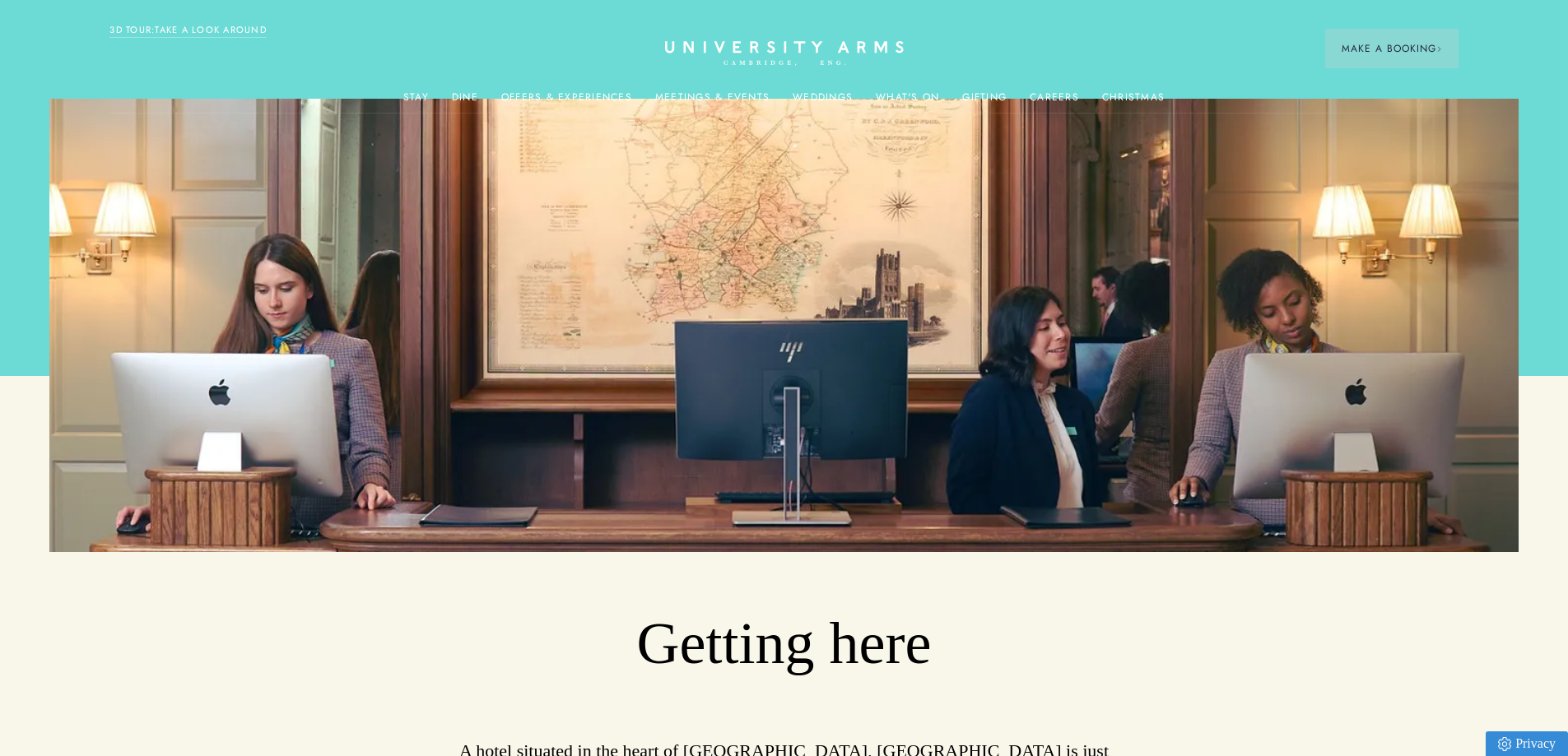
scroll to position [991, 0]
